Goal: Information Seeking & Learning: Learn about a topic

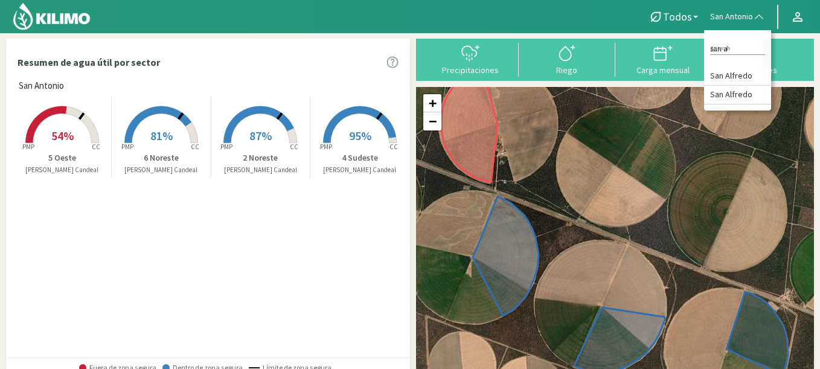
type input "san an"
click at [53, 119] on rect at bounding box center [62, 144] width 97 height 97
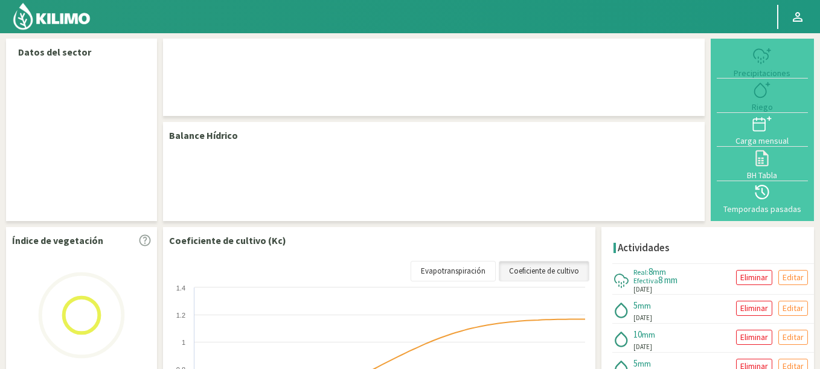
select select "235: Object"
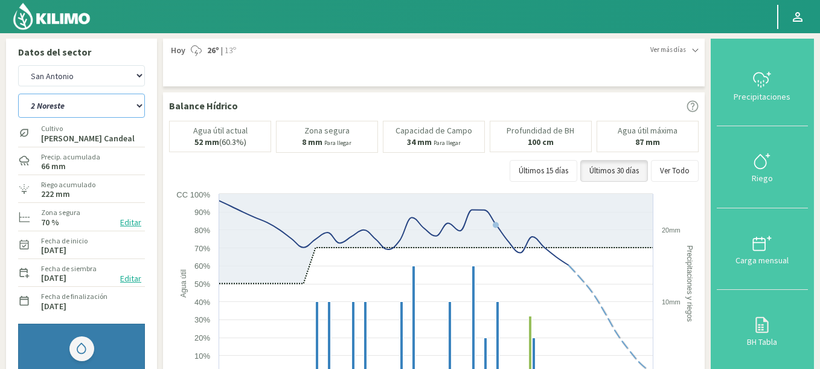
click at [18, 94] on select "2 Noreste 4 Sudeste 5 Oeste 6 Noreste" at bounding box center [81, 106] width 127 height 24
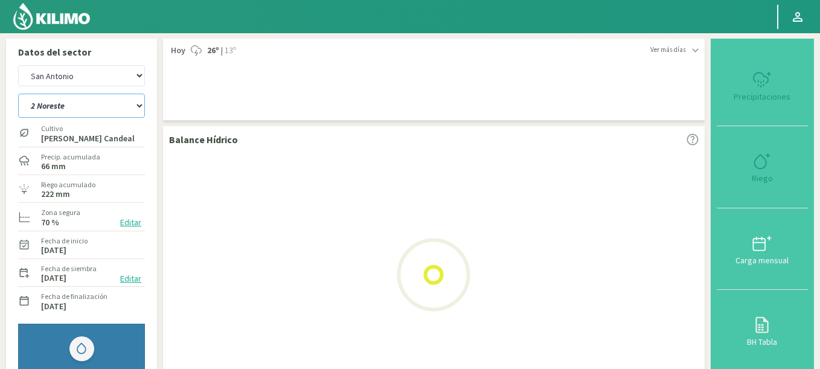
select select "2: Object"
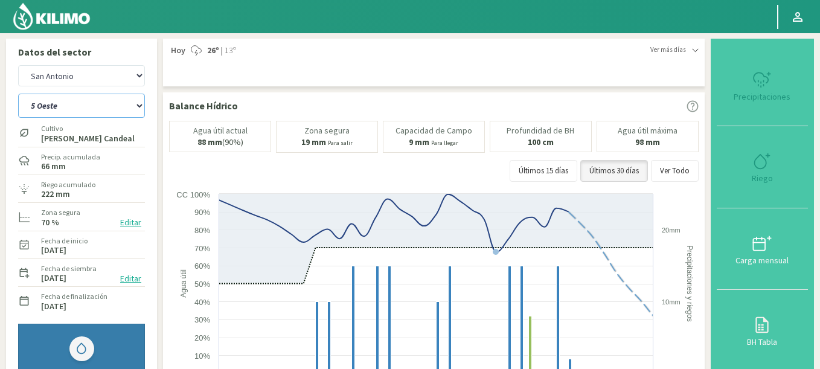
select select "522: Object"
click at [18, 94] on select "2 Noreste 4 Sudeste 5 Oeste 6 Noreste" at bounding box center [81, 106] width 127 height 24
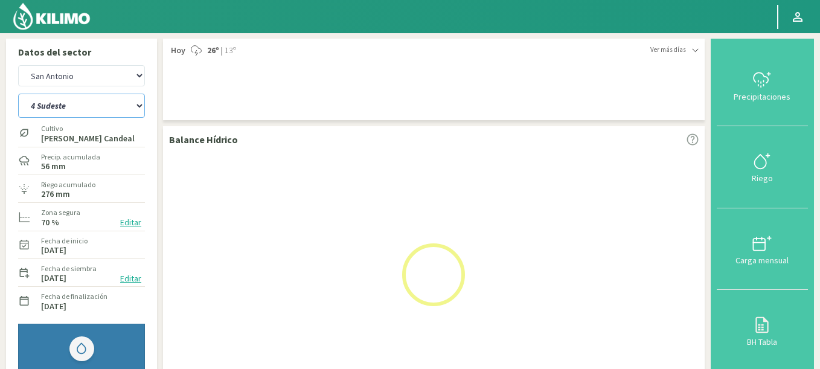
select select "4: Object"
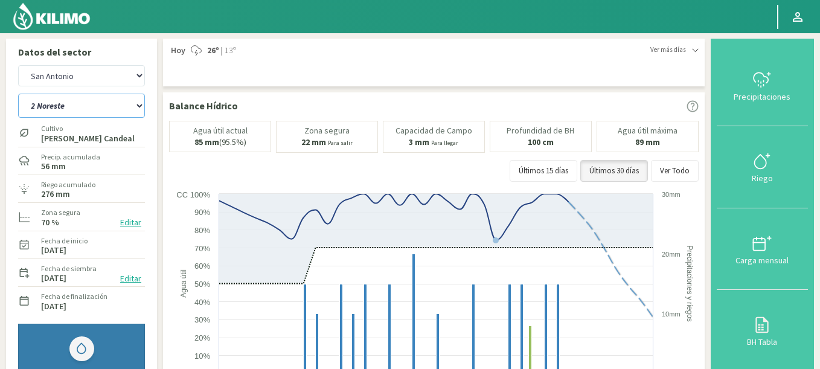
select select "809: Object"
click at [18, 94] on select "2 Noreste 4 Sudeste 5 Oeste 6 Noreste" at bounding box center [81, 106] width 127 height 24
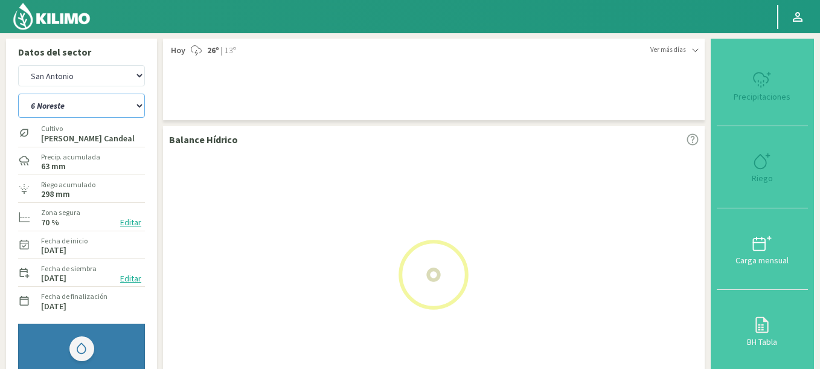
select select "9: Object"
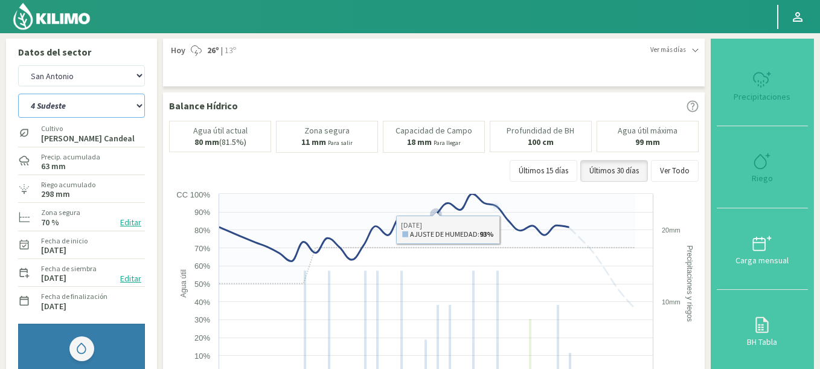
select select "1096: Object"
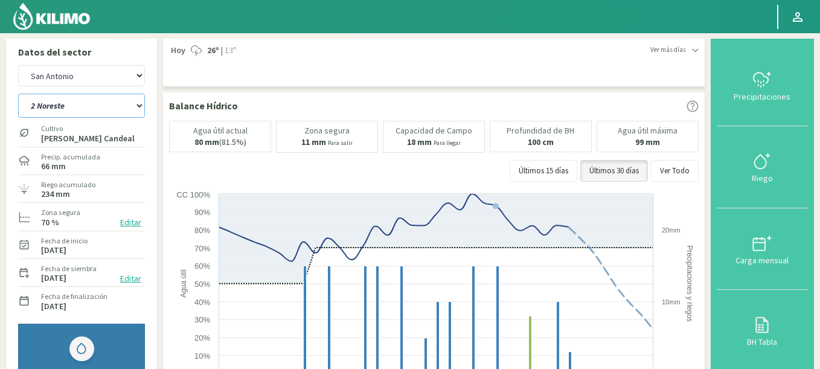
click at [18, 94] on select "2 Noreste 4 Sudeste 5 Oeste 6 Noreste" at bounding box center [81, 106] width 127 height 24
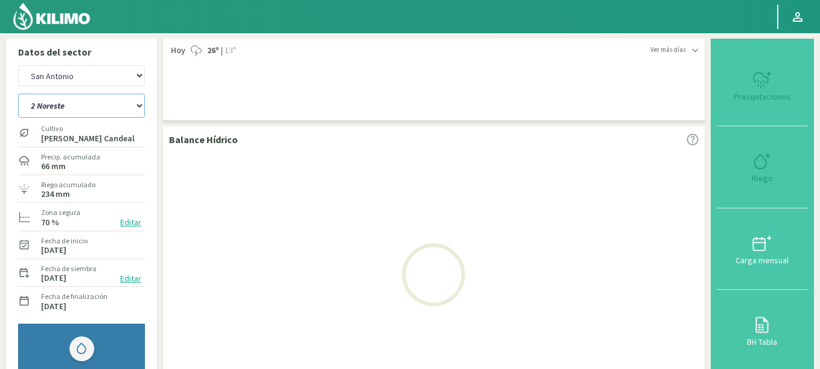
select select "15: Object"
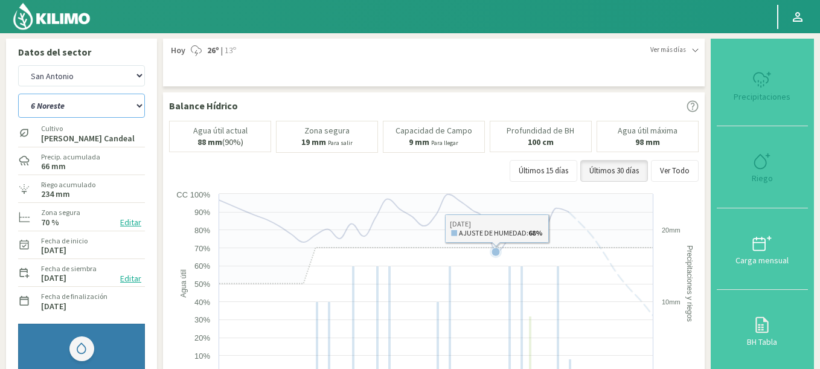
select select "1383: Object"
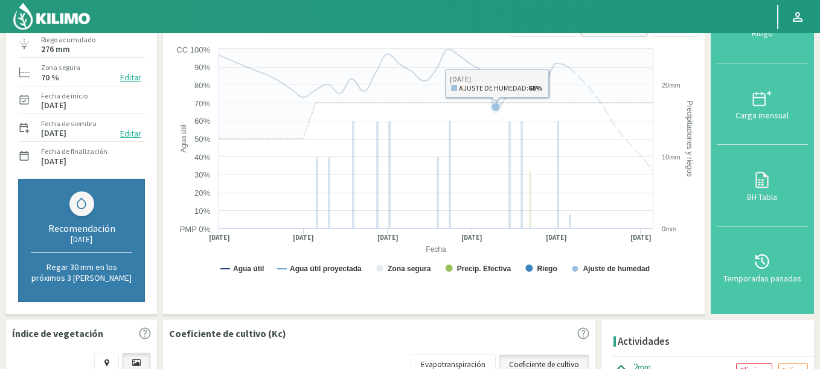
scroll to position [217, 0]
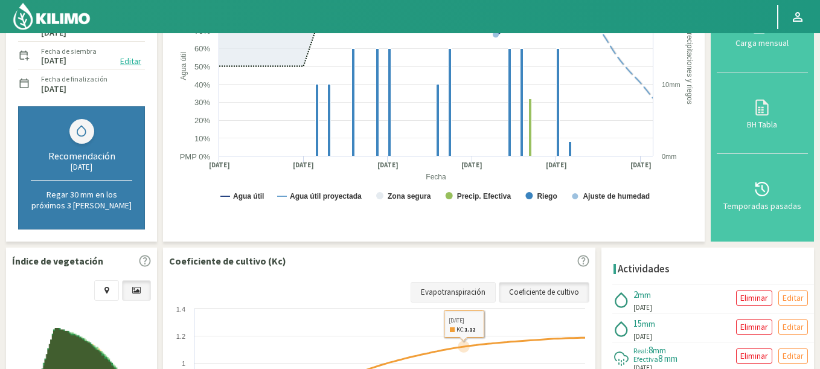
click at [460, 296] on link "Evapotranspiración" at bounding box center [453, 292] width 85 height 21
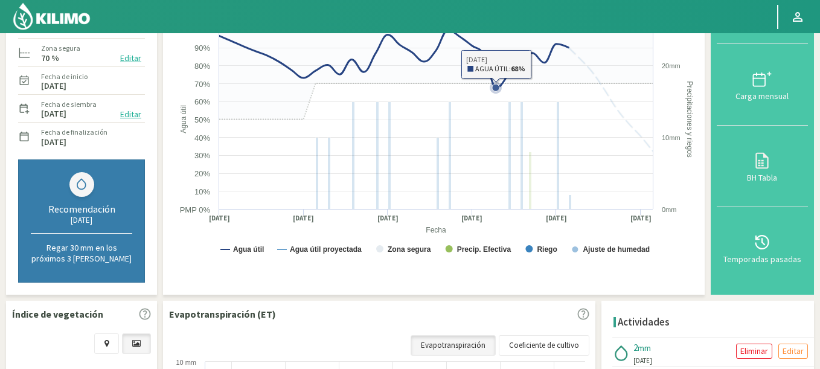
scroll to position [362, 0]
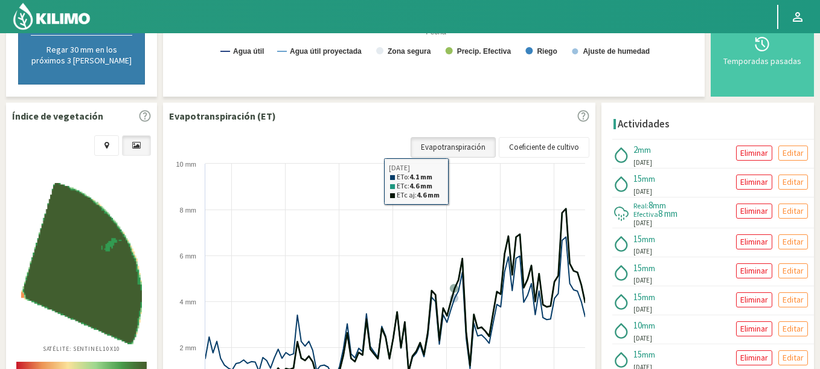
click at [429, 146] on link "Evapotranspiración" at bounding box center [453, 147] width 85 height 21
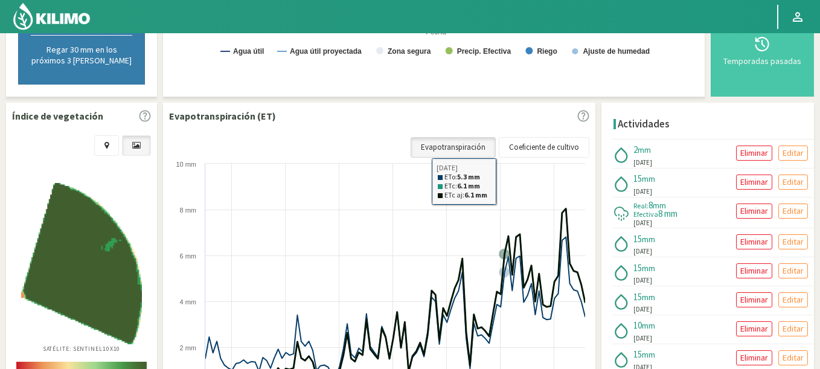
click at [478, 139] on link "Evapotranspiración" at bounding box center [453, 147] width 85 height 21
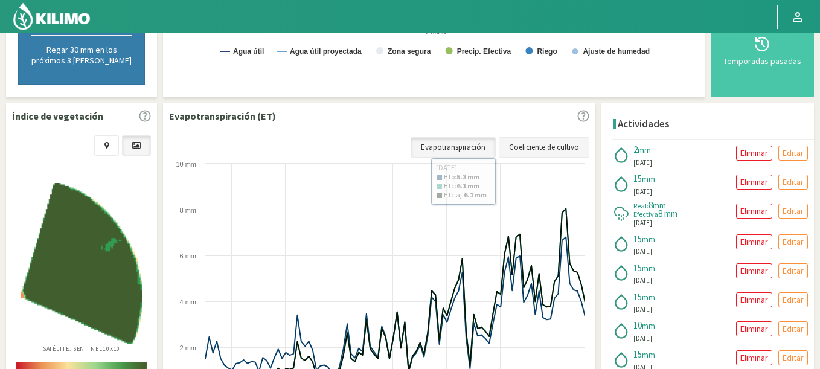
click at [539, 145] on link "Coeficiente de cultivo" at bounding box center [544, 147] width 91 height 21
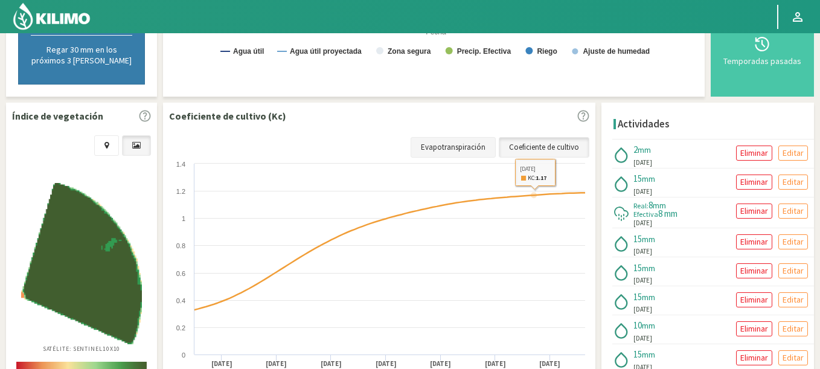
click at [474, 140] on link "Evapotranspiración" at bounding box center [453, 147] width 85 height 21
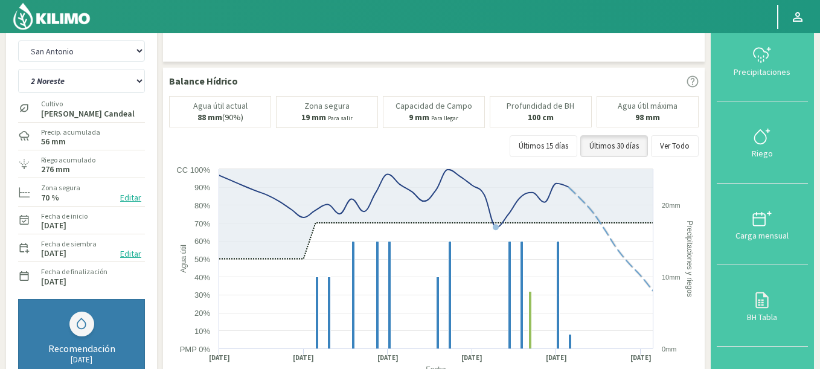
scroll to position [0, 0]
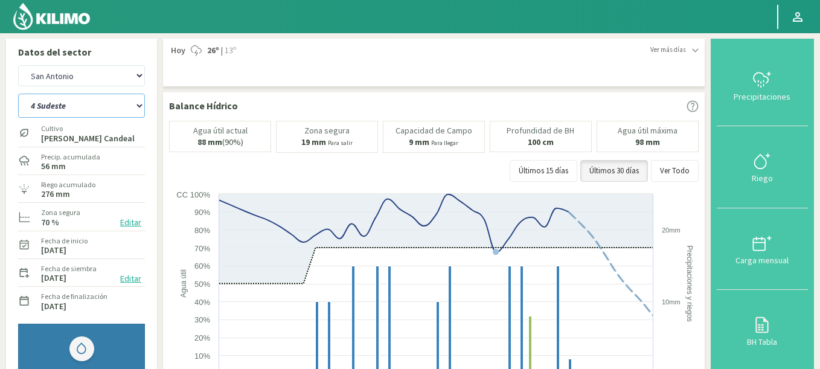
click at [18, 94] on select "2 Noreste 4 Sudeste 5 Oeste 6 Noreste" at bounding box center [81, 106] width 127 height 24
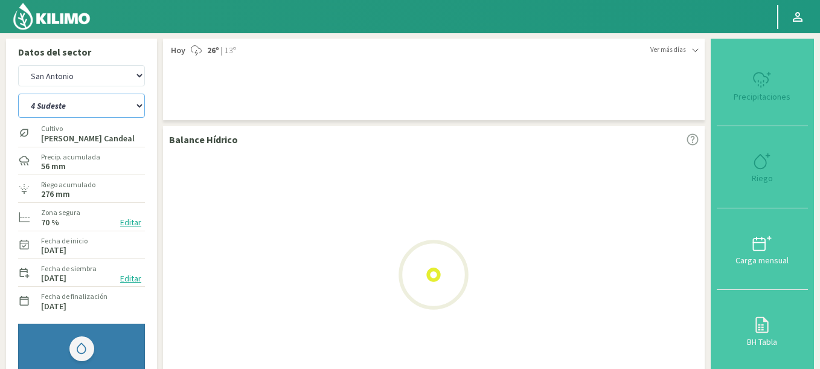
select select "16: Object"
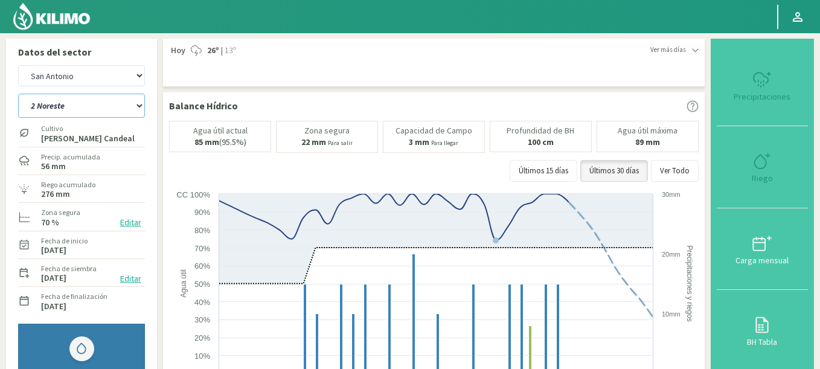
select select "1670: Object"
click at [18, 94] on select "2 Noreste 4 Sudeste 5 Oeste 6 Noreste" at bounding box center [81, 106] width 127 height 24
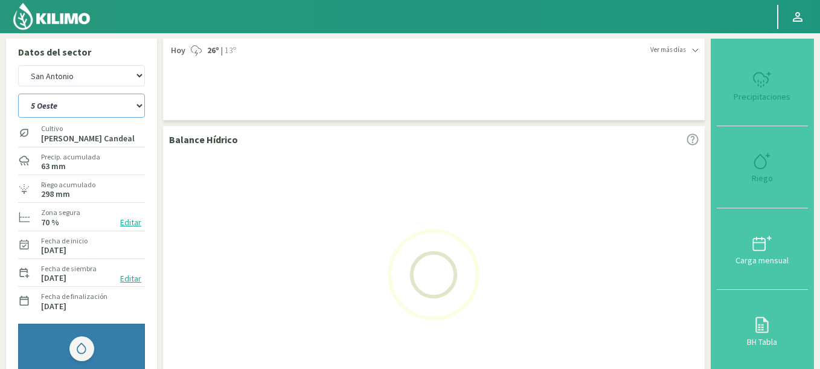
select select "21: Object"
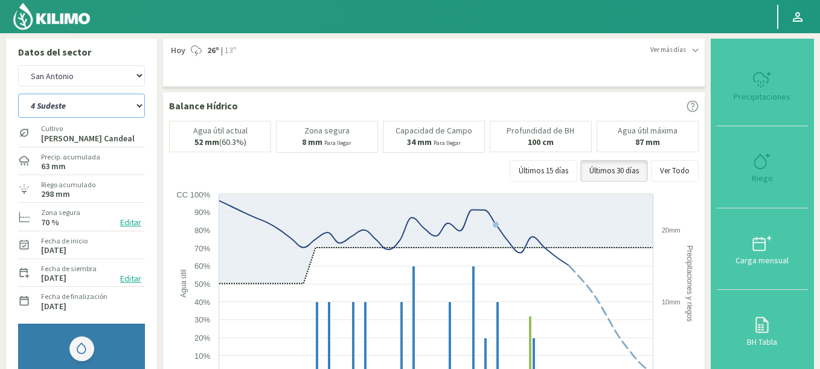
select select "1957: Object"
click at [18, 94] on select "2 Noreste 4 Sudeste 5 Oeste 6 Noreste" at bounding box center [81, 106] width 127 height 24
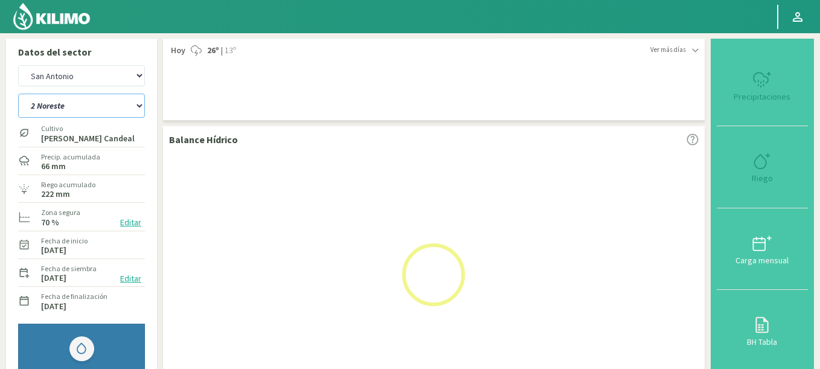
select select "26: Object"
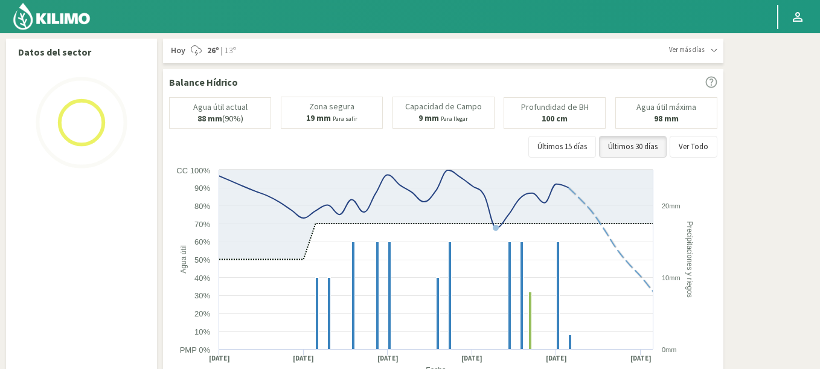
click at [54, 21] on img at bounding box center [51, 16] width 79 height 29
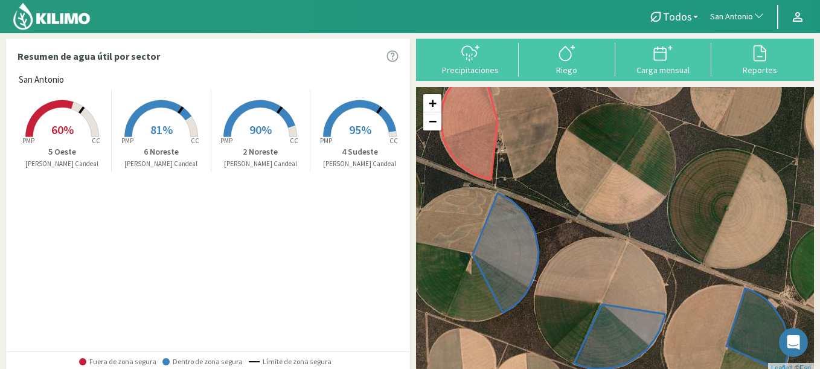
click at [277, 131] on rect at bounding box center [260, 138] width 97 height 97
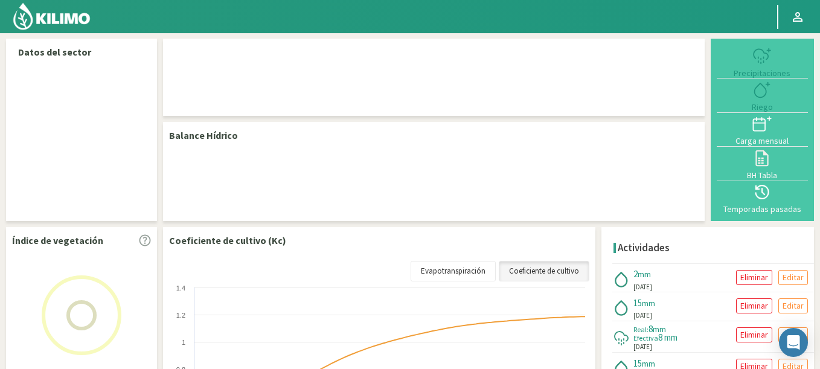
select select "235: Object"
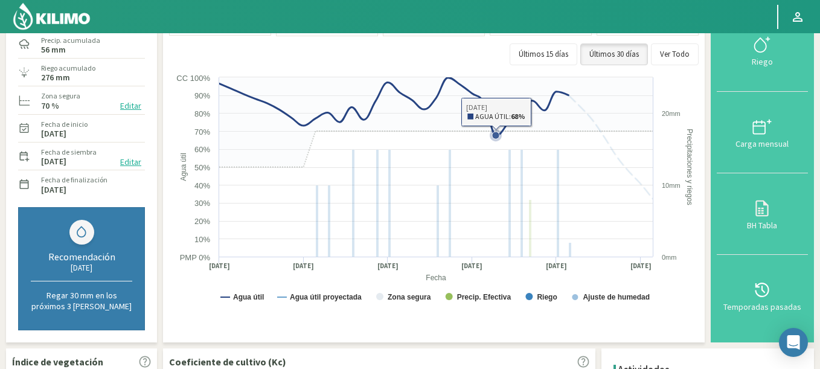
scroll to position [290, 0]
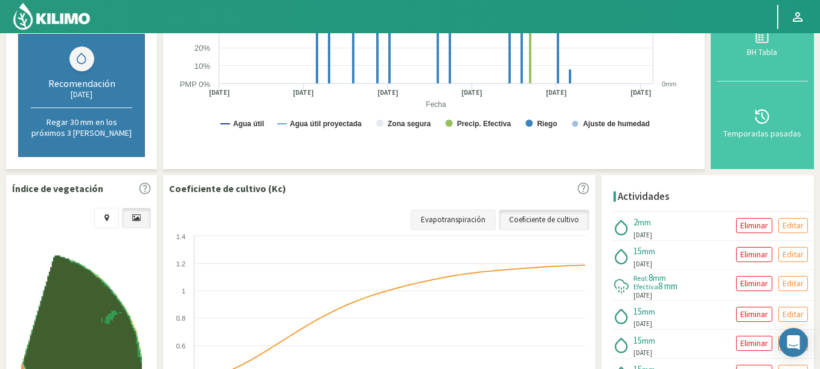
click at [467, 228] on link "Evapotranspiración" at bounding box center [453, 220] width 85 height 21
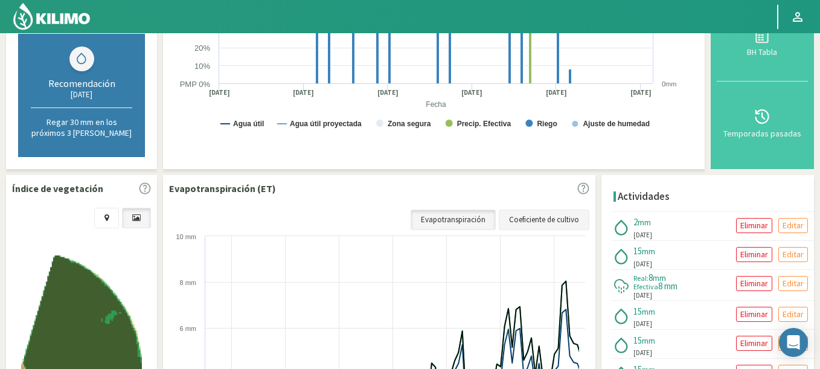
click at [557, 220] on link "Coeficiente de cultivo" at bounding box center [544, 220] width 91 height 21
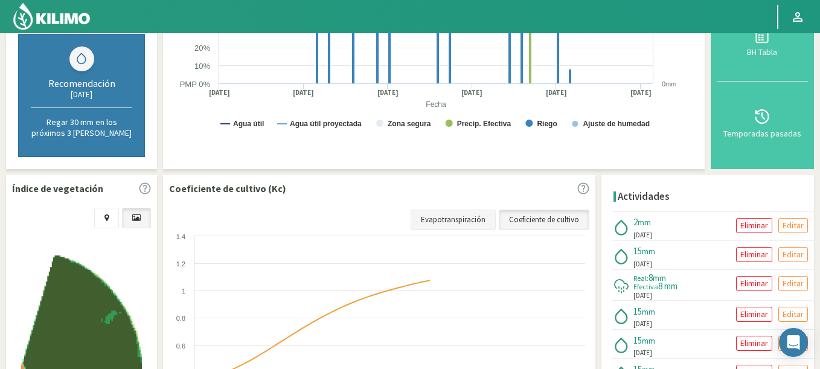
click at [493, 214] on link "Evapotranspiración" at bounding box center [453, 220] width 85 height 21
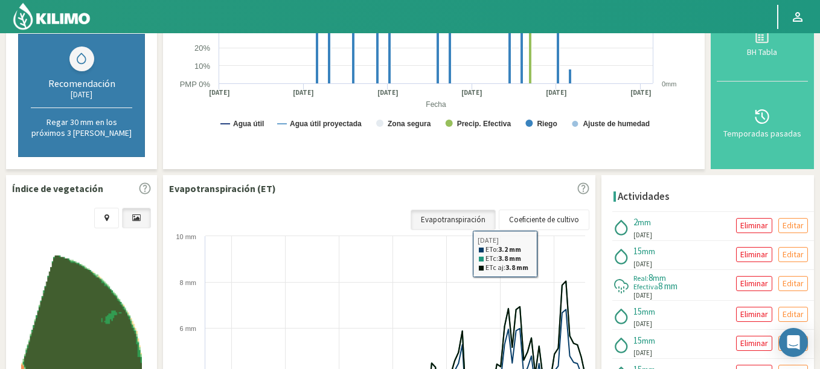
scroll to position [0, 0]
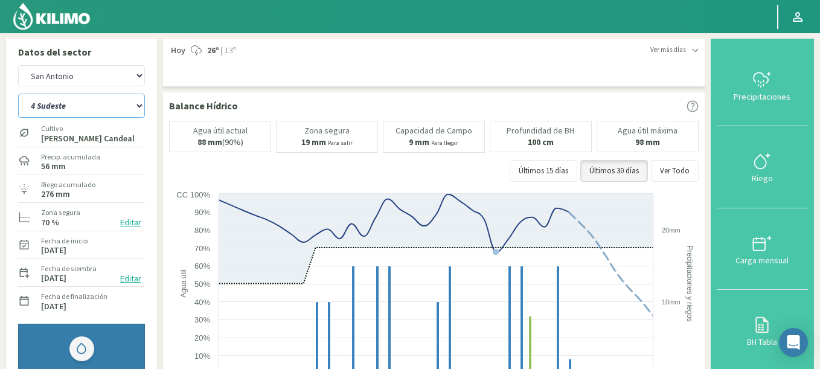
click at [18, 94] on select "2 Noreste 4 Sudeste 5 Oeste 6 Noreste" at bounding box center [81, 106] width 127 height 24
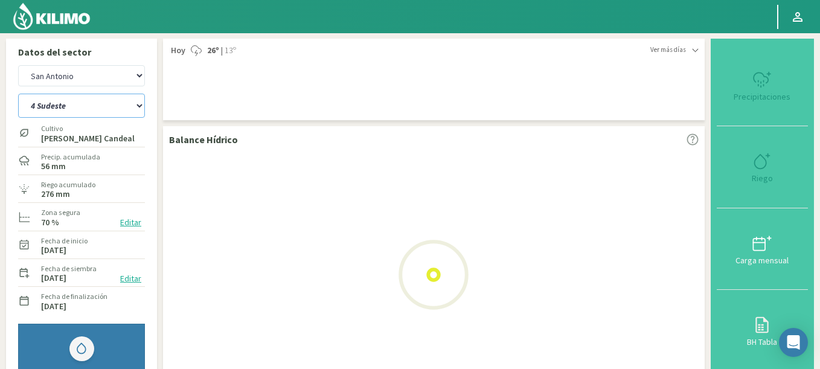
select select "0: Object"
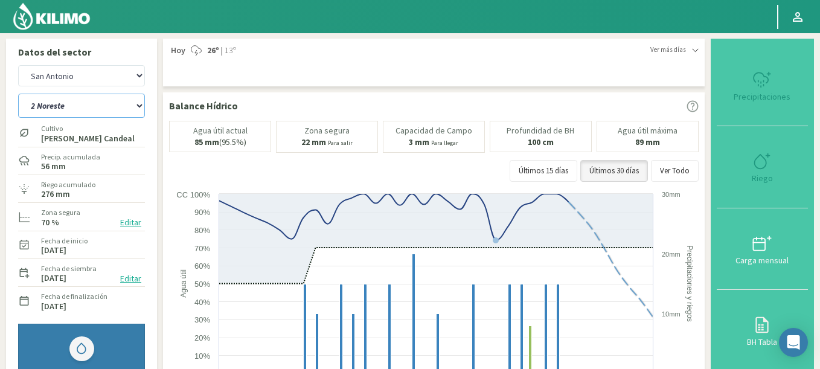
select select "522: Object"
click at [18, 94] on select "2 Noreste 4 Sudeste 5 Oeste 6 Noreste" at bounding box center [81, 106] width 127 height 24
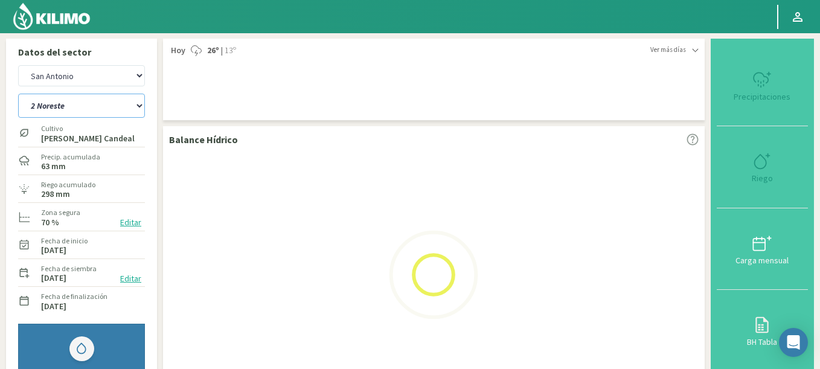
select select "5: Object"
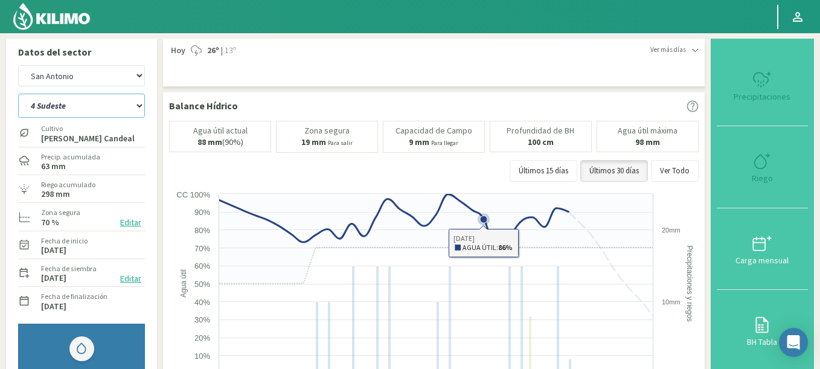
select select "809: Object"
select select "8: Object"
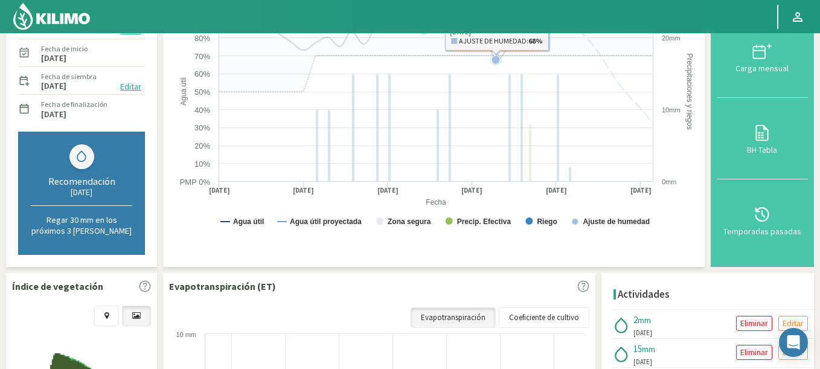
scroll to position [217, 0]
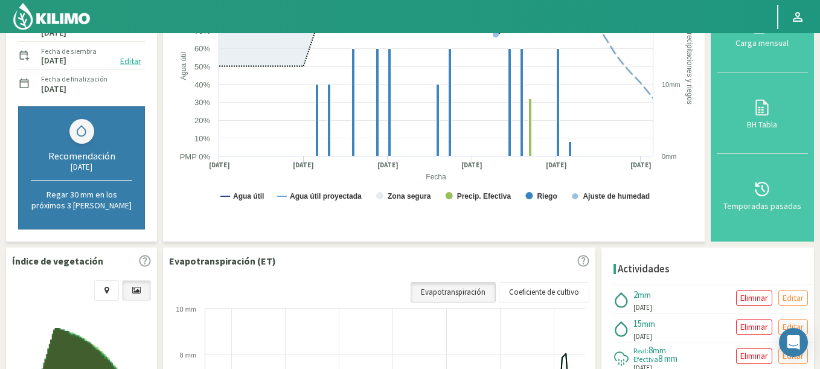
click at [467, 286] on link "Evapotranspiración" at bounding box center [453, 292] width 85 height 21
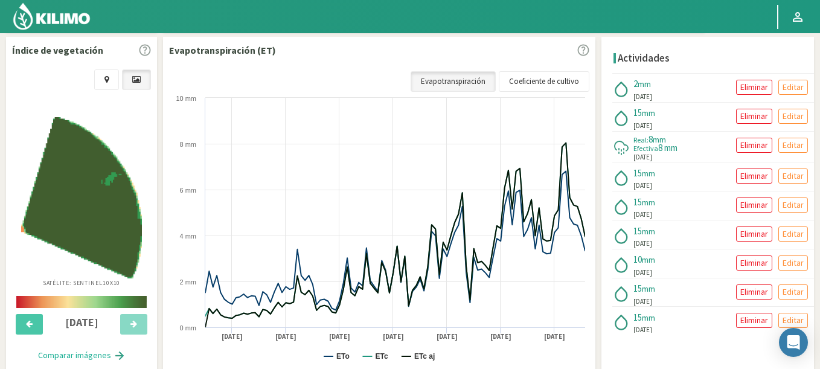
scroll to position [435, 0]
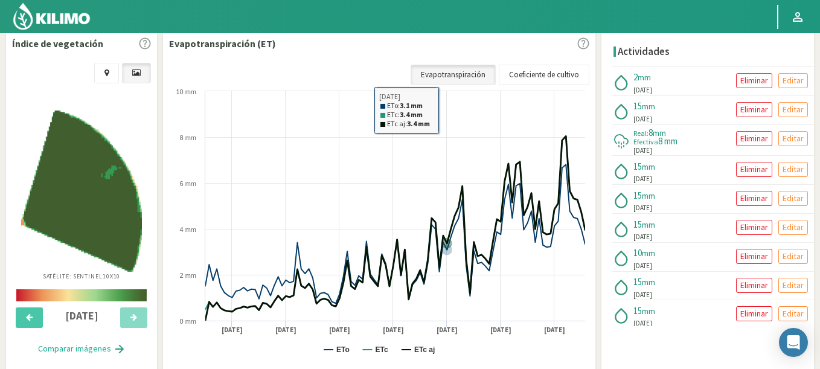
click at [444, 62] on div "Coeficiente de cultivo Evapotranspiración" at bounding box center [499, 72] width 182 height 27
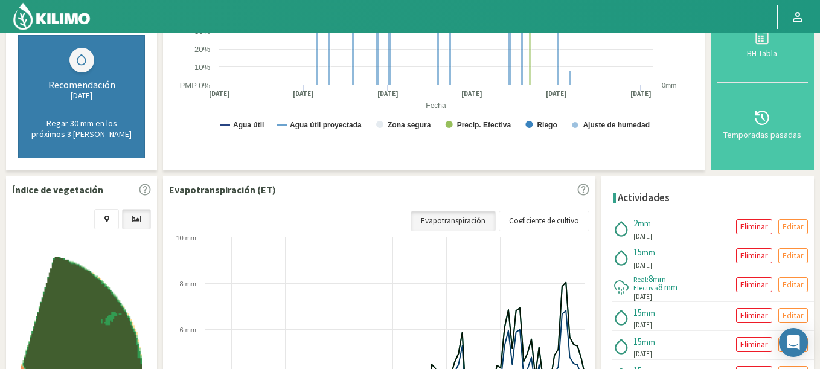
scroll to position [290, 0]
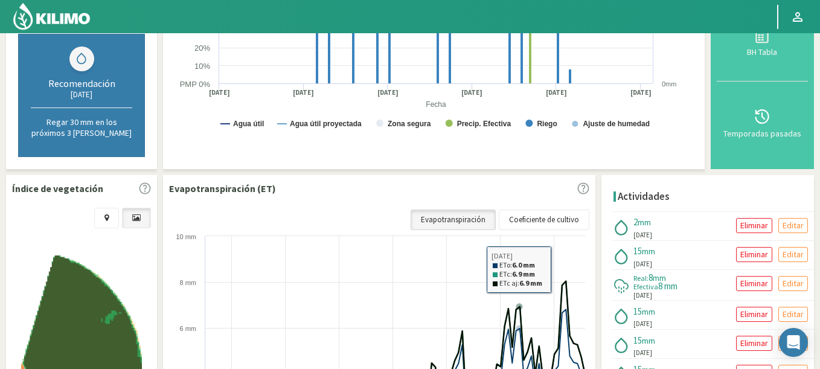
click at [471, 216] on link "Evapotranspiración" at bounding box center [453, 220] width 85 height 21
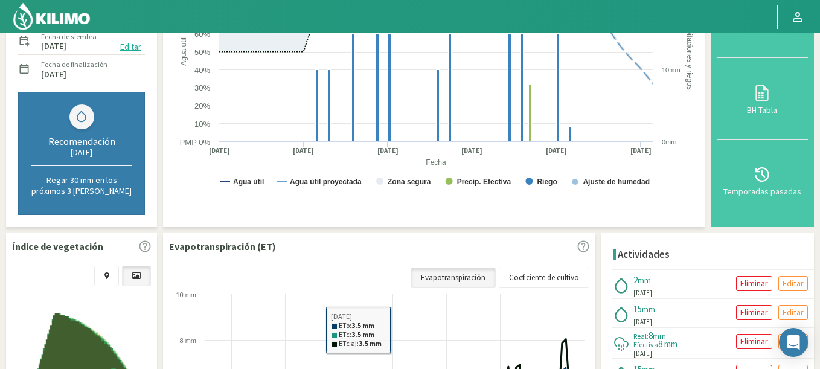
scroll to position [145, 0]
